Goal: Use online tool/utility: Utilize a website feature to perform a specific function

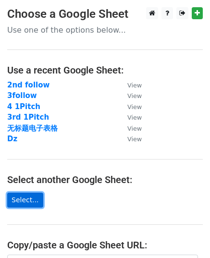
click at [31, 200] on link "Select..." at bounding box center [25, 200] width 36 height 15
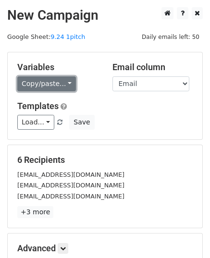
click at [72, 76] on link "Copy/paste..." at bounding box center [46, 83] width 59 height 15
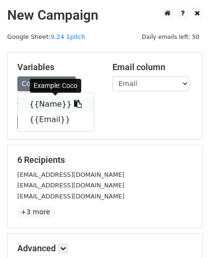
click at [74, 102] on icon at bounding box center [78, 104] width 8 height 8
